Goal: Task Accomplishment & Management: Complete application form

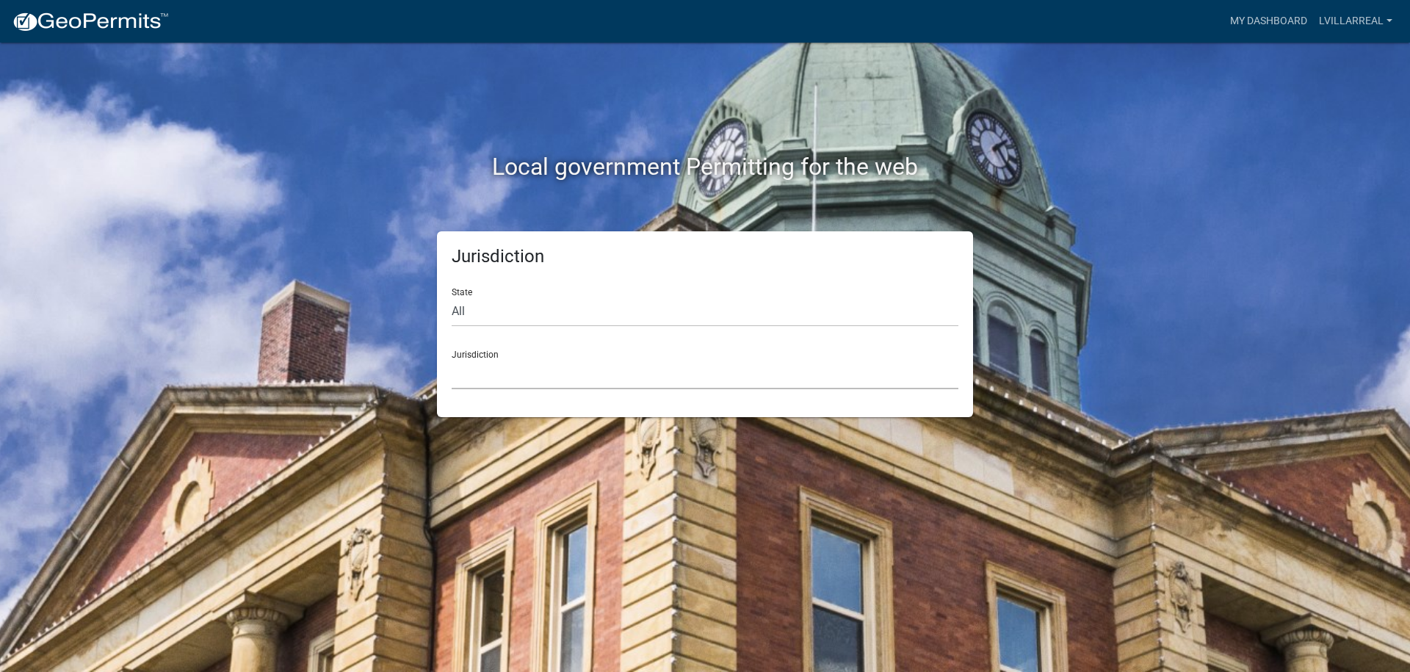
click at [522, 367] on select "[GEOGRAPHIC_DATA], [US_STATE] [GEOGRAPHIC_DATA], [US_STATE][PERSON_NAME][GEOGRA…" at bounding box center [705, 374] width 507 height 30
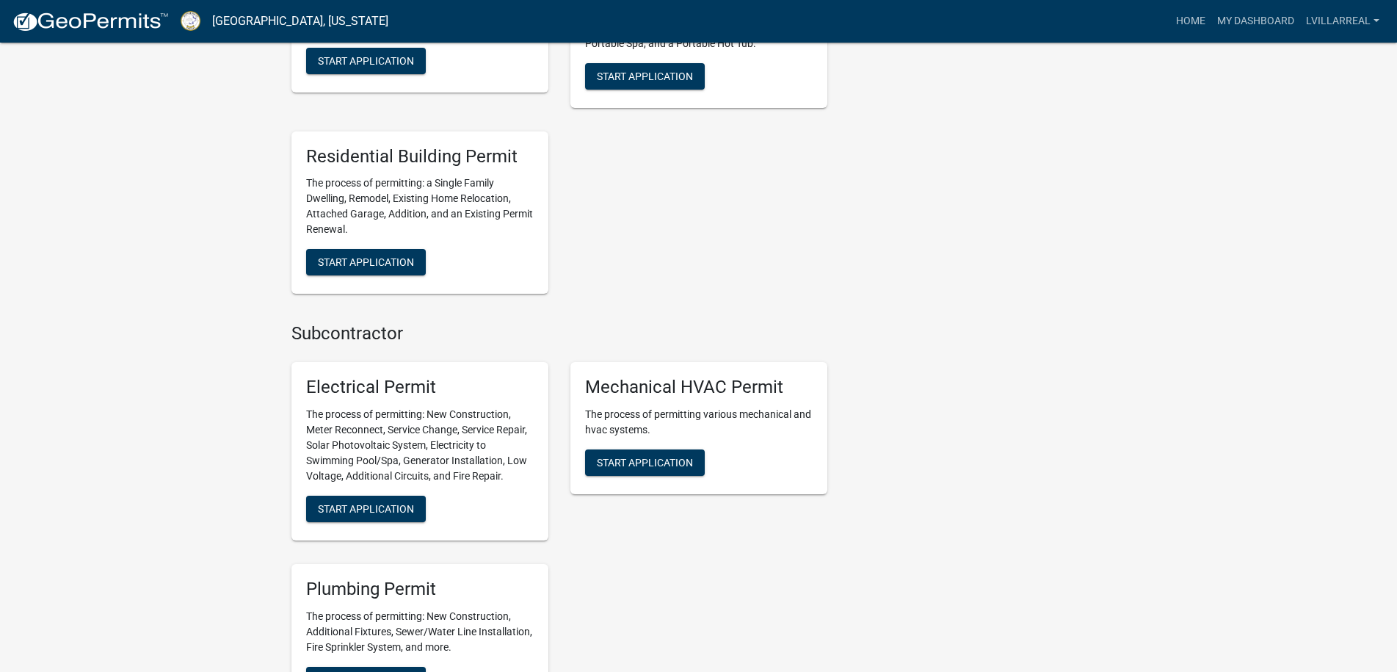
scroll to position [808, 0]
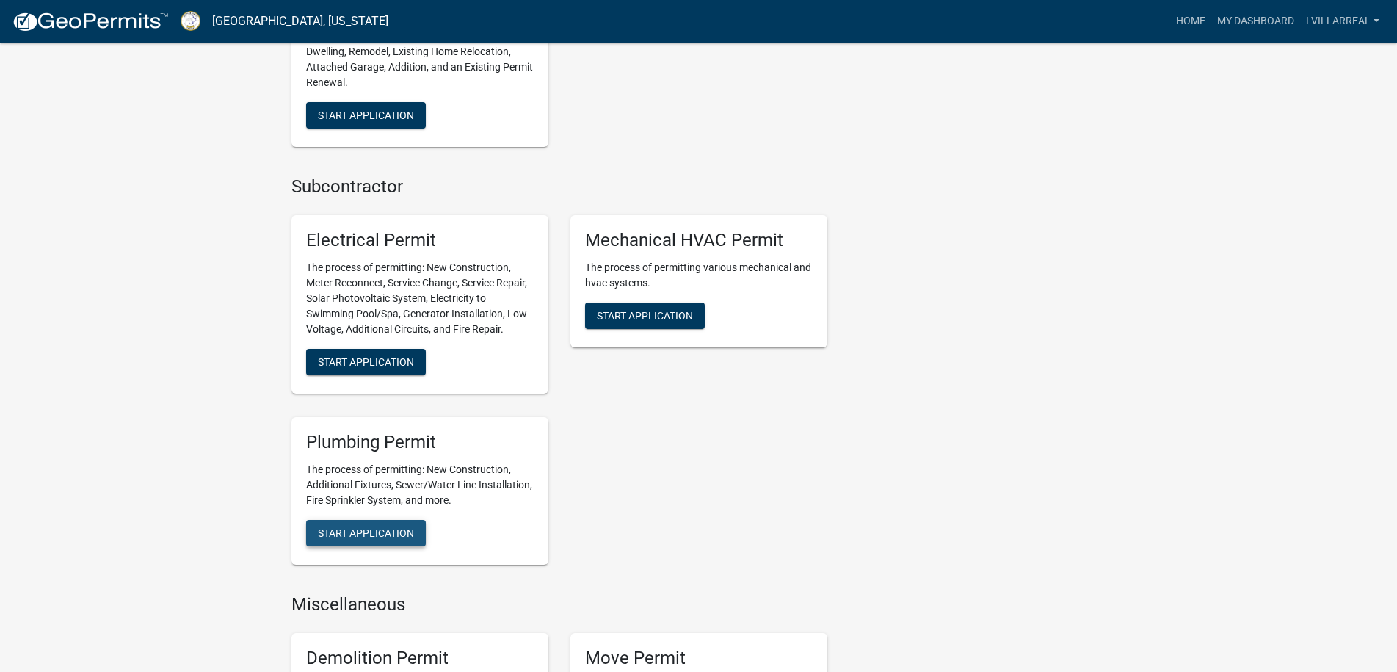
click at [381, 529] on span "Start Application" at bounding box center [366, 533] width 96 height 12
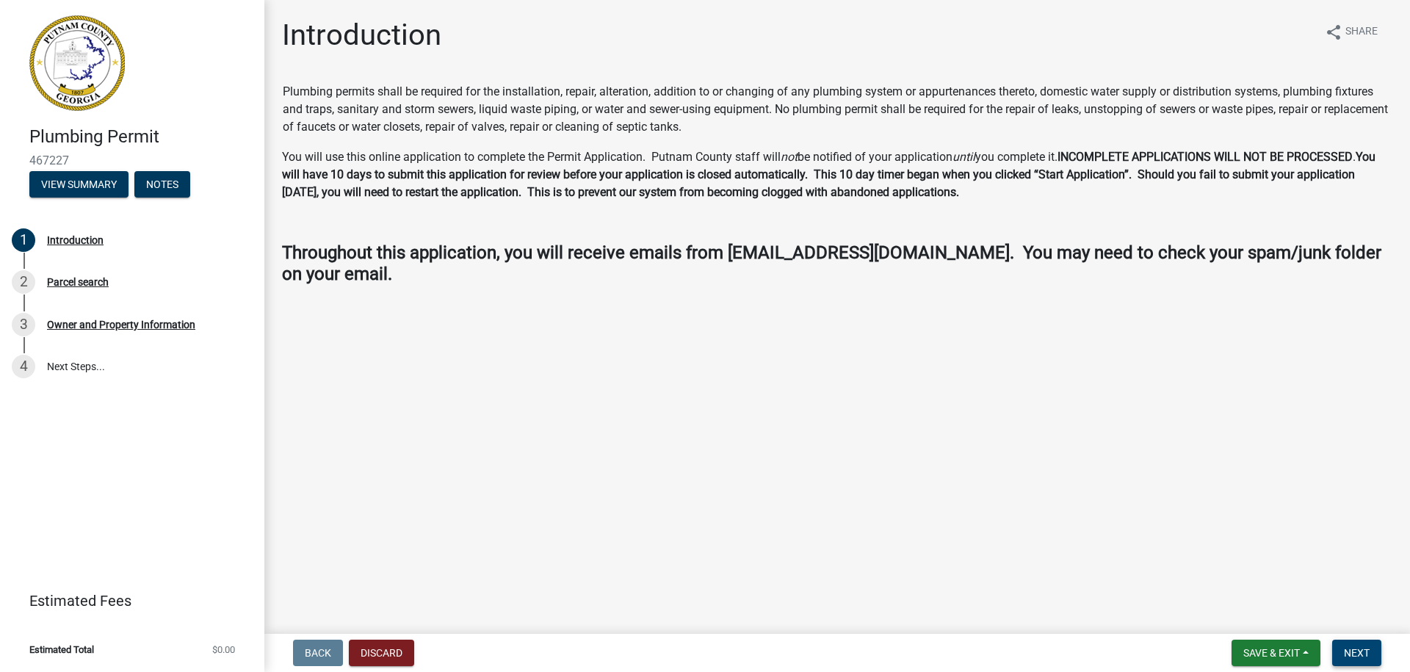
click at [1366, 659] on span "Next" at bounding box center [1357, 653] width 26 height 12
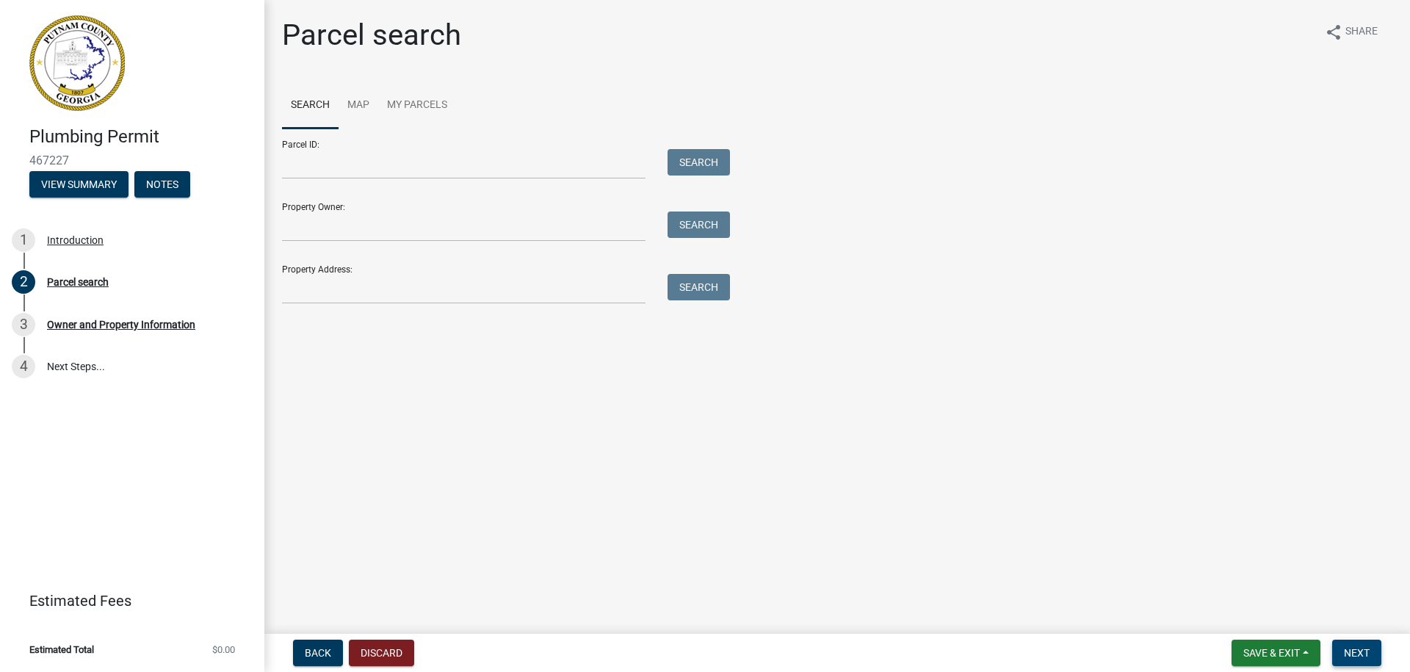
click at [1367, 655] on span "Next" at bounding box center [1357, 653] width 26 height 12
click at [118, 319] on div "Owner and Property Information" at bounding box center [121, 324] width 148 height 10
click at [335, 229] on input "Property Owner:" at bounding box center [463, 226] width 363 height 30
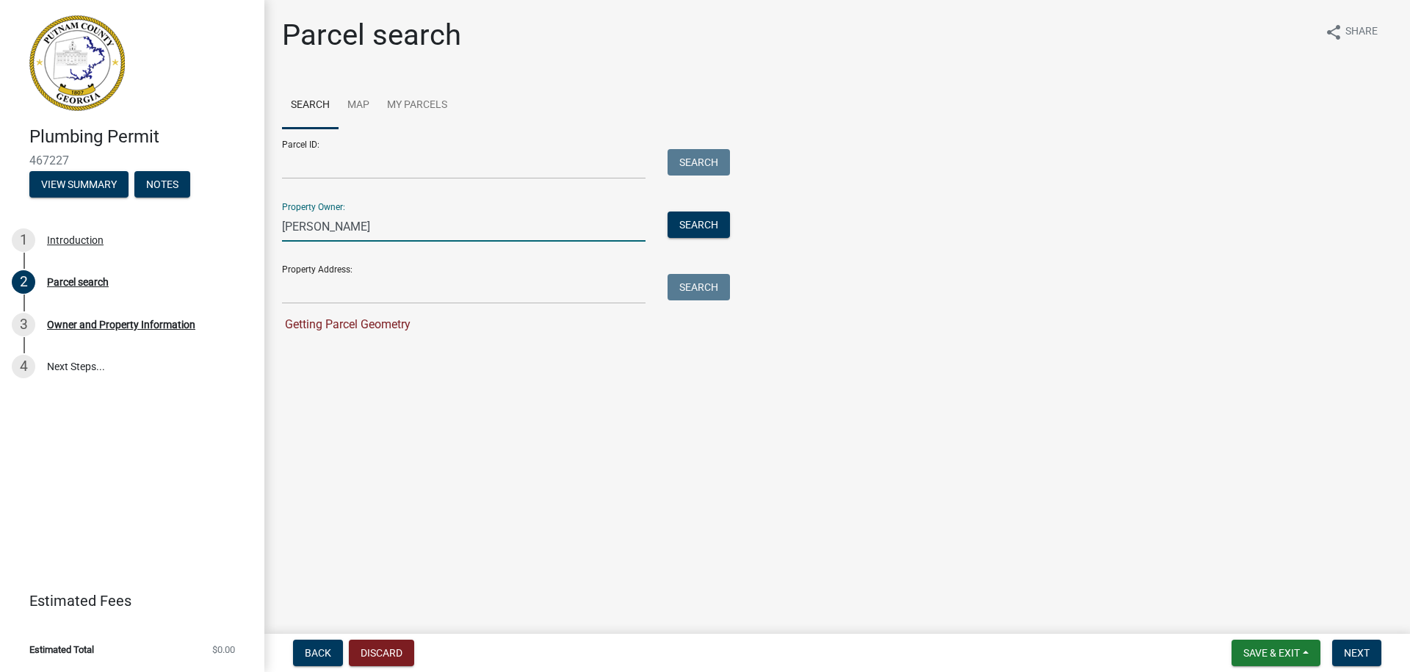
type input "[PERSON_NAME]"
click at [720, 234] on button "Search" at bounding box center [699, 224] width 62 height 26
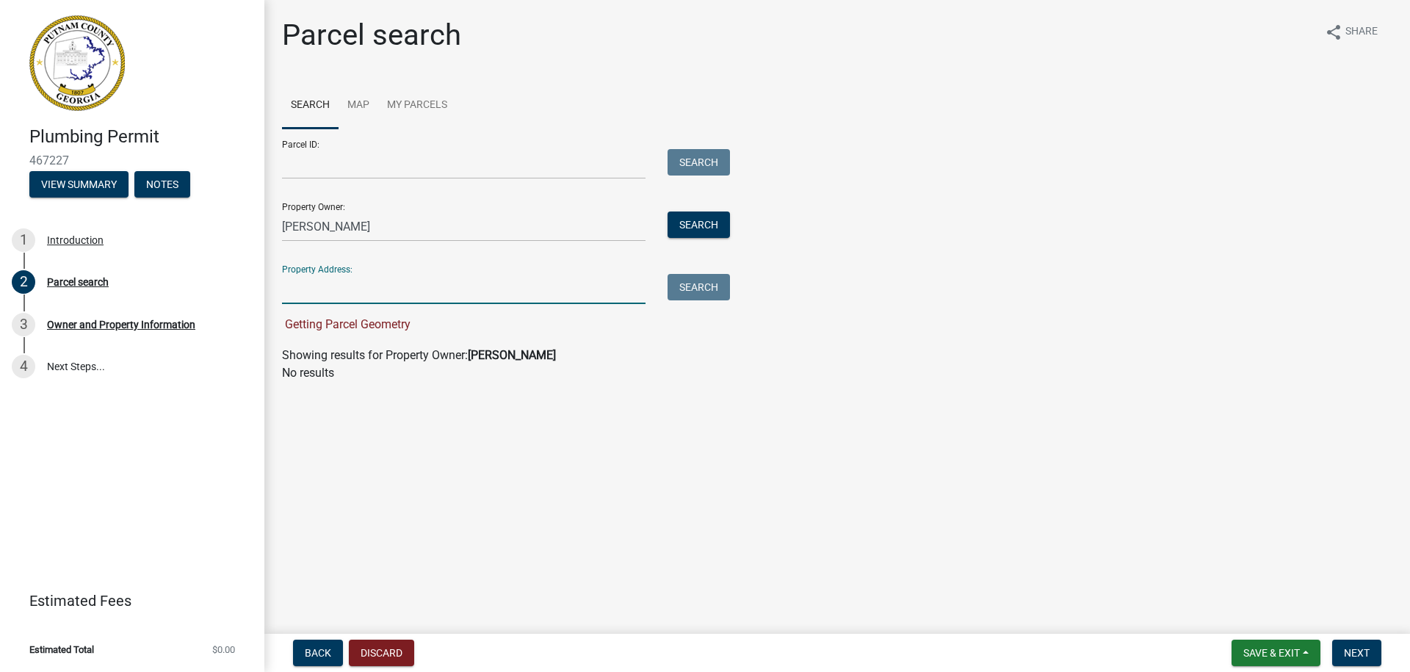
click at [460, 283] on input "Property Address:" at bounding box center [463, 289] width 363 height 30
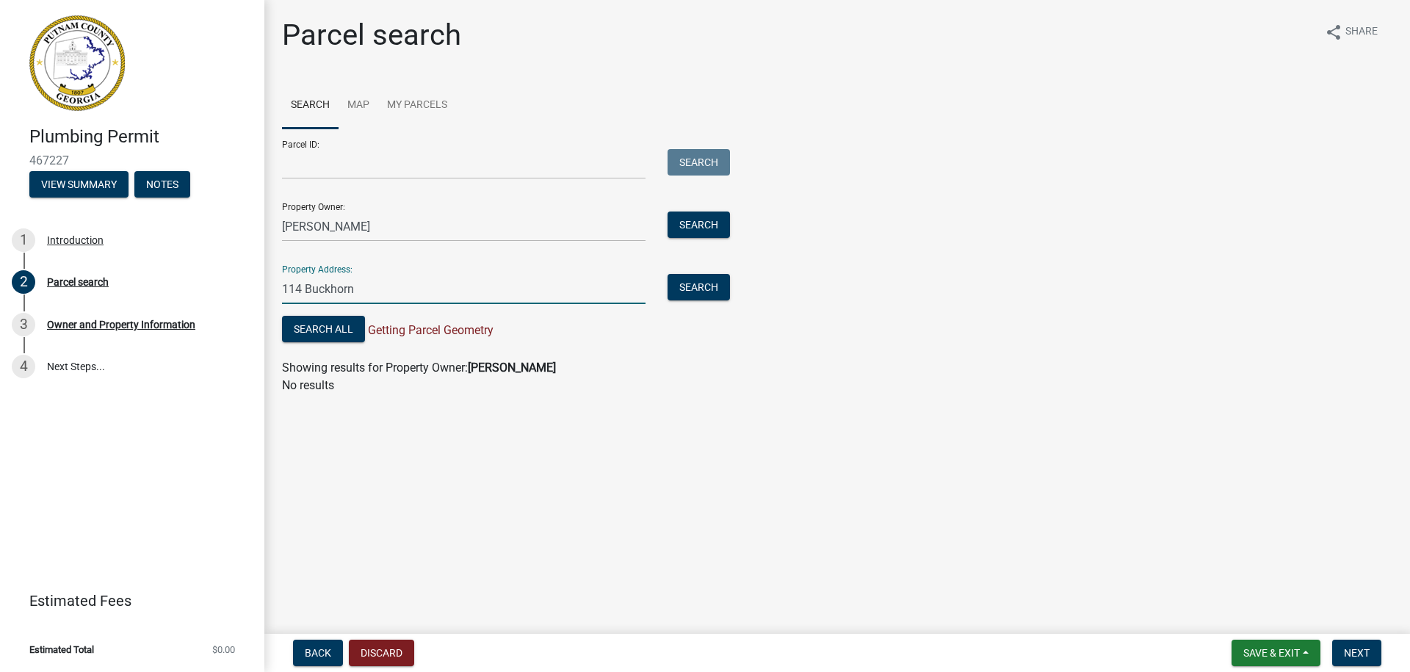
type input "[STREET_ADDRESS]"
click at [708, 292] on button "Search" at bounding box center [699, 287] width 62 height 26
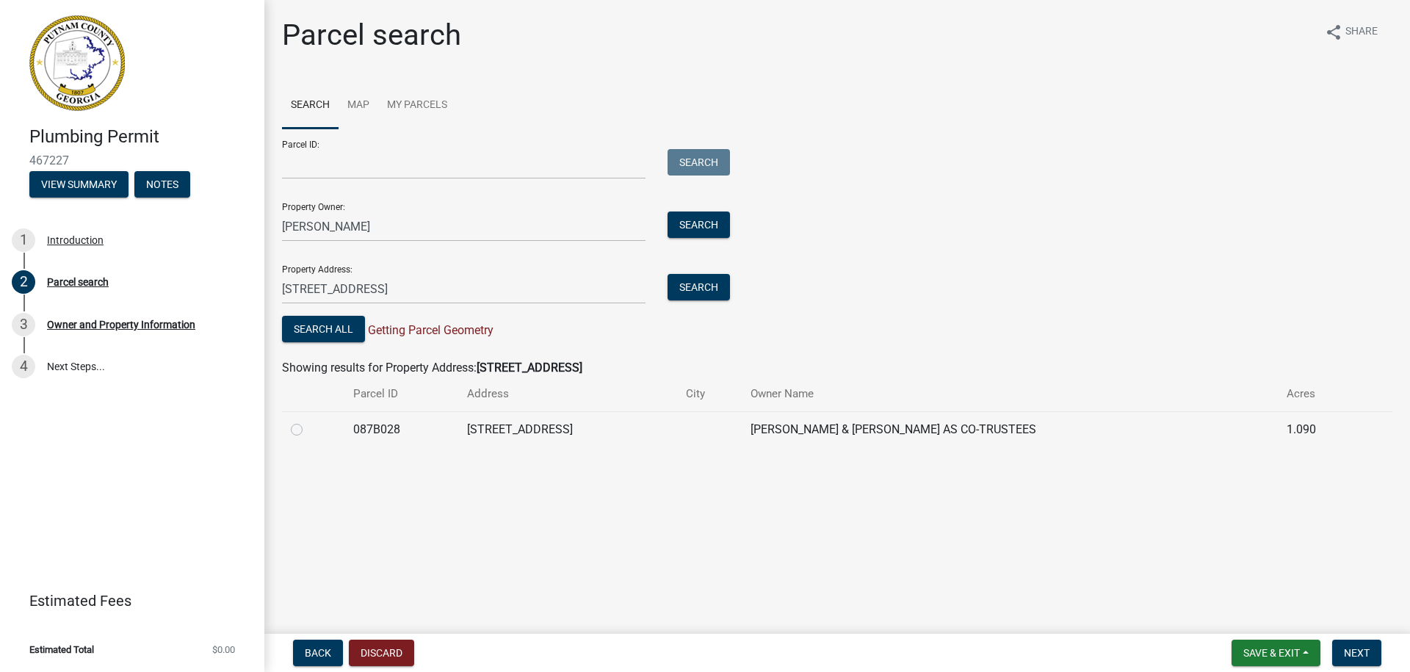
click at [336, 430] on div at bounding box center [313, 430] width 45 height 18
click at [308, 421] on label at bounding box center [308, 421] width 0 height 0
click at [308, 430] on input "radio" at bounding box center [313, 426] width 10 height 10
radio input "true"
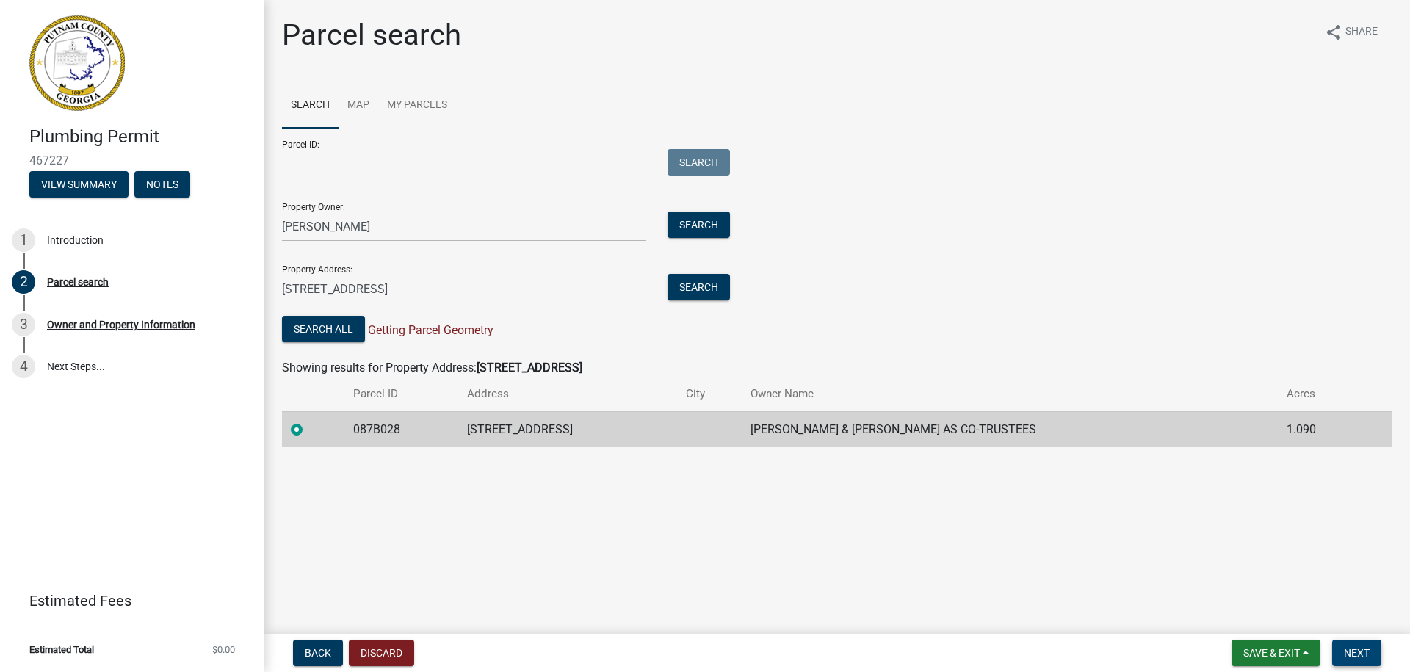
drag, startPoint x: 1353, startPoint y: 645, endPoint x: 1345, endPoint y: 643, distance: 9.1
click at [1350, 645] on button "Next" at bounding box center [1356, 653] width 49 height 26
click at [1351, 656] on span "Next" at bounding box center [1357, 653] width 26 height 12
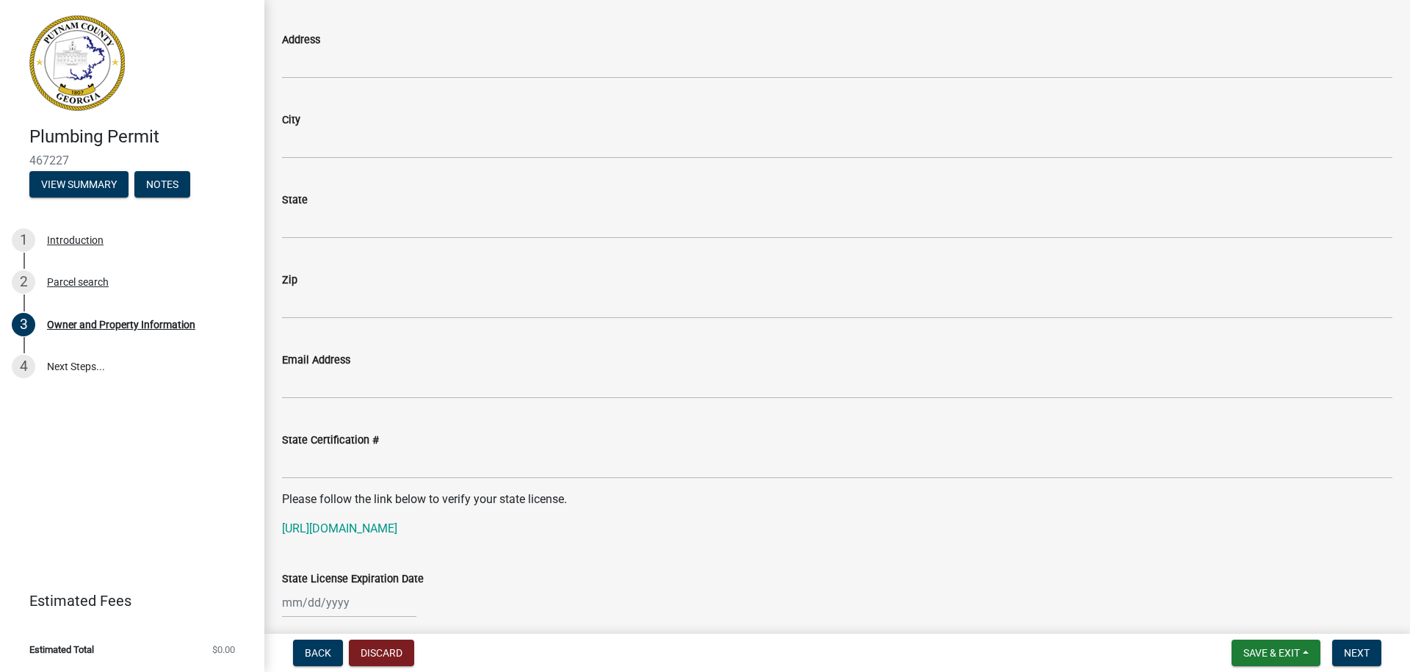
scroll to position [1616, 0]
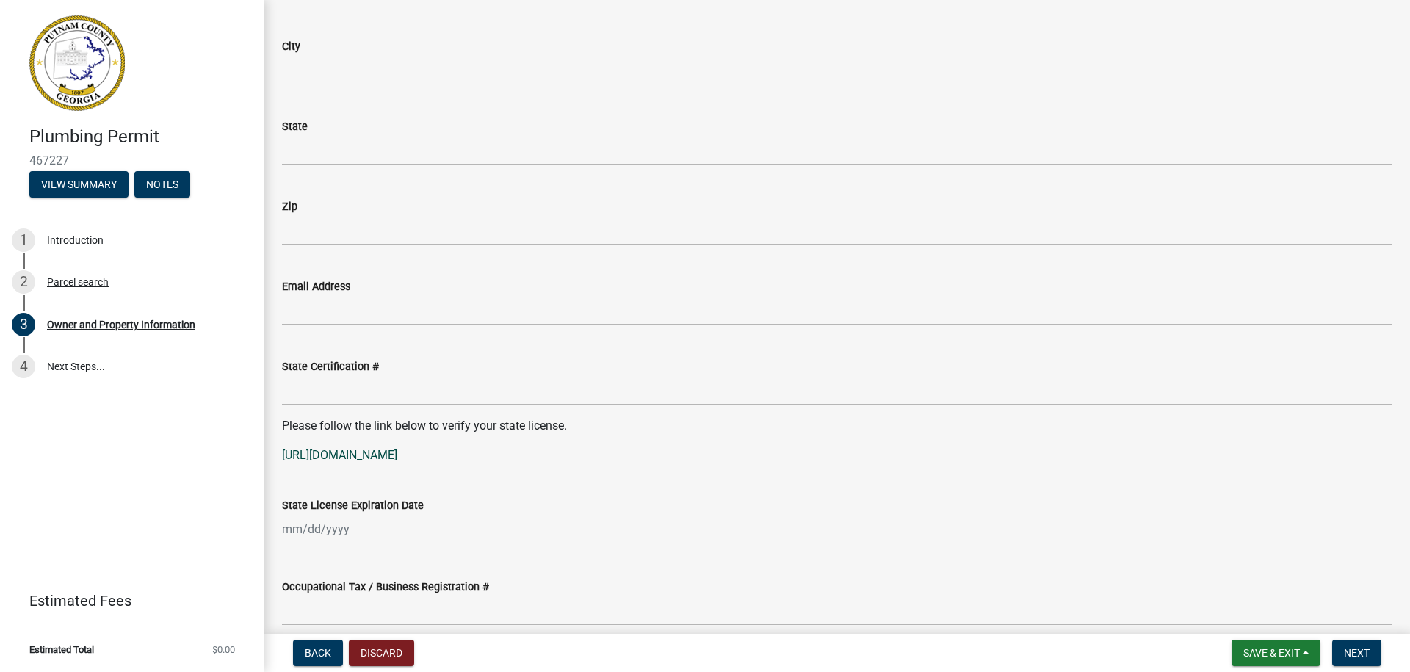
click at [397, 458] on link "[URL][DOMAIN_NAME]" at bounding box center [339, 455] width 115 height 14
